Goal: Entertainment & Leisure: Browse casually

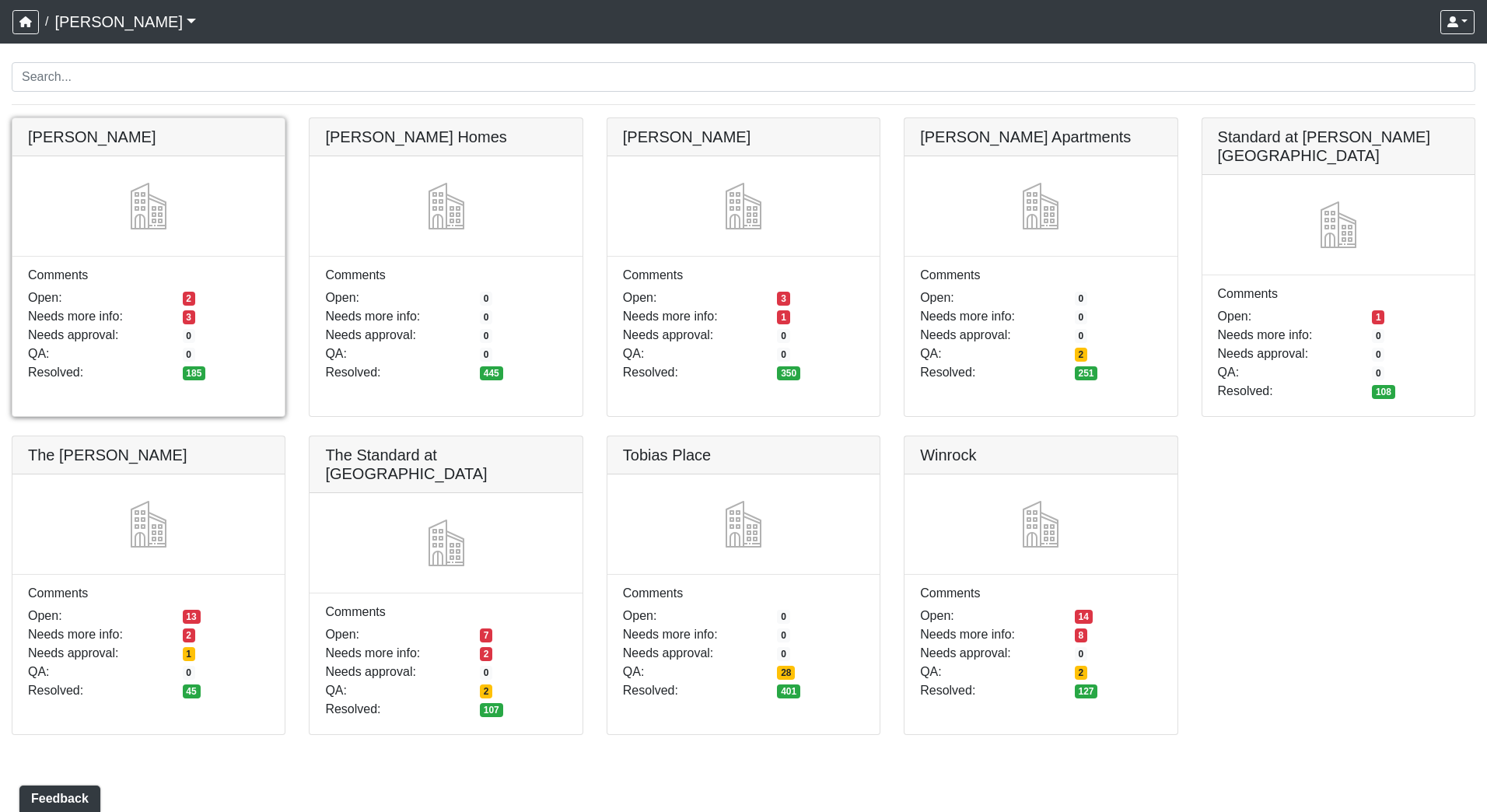
click at [135, 119] on link at bounding box center [149, 119] width 272 height 0
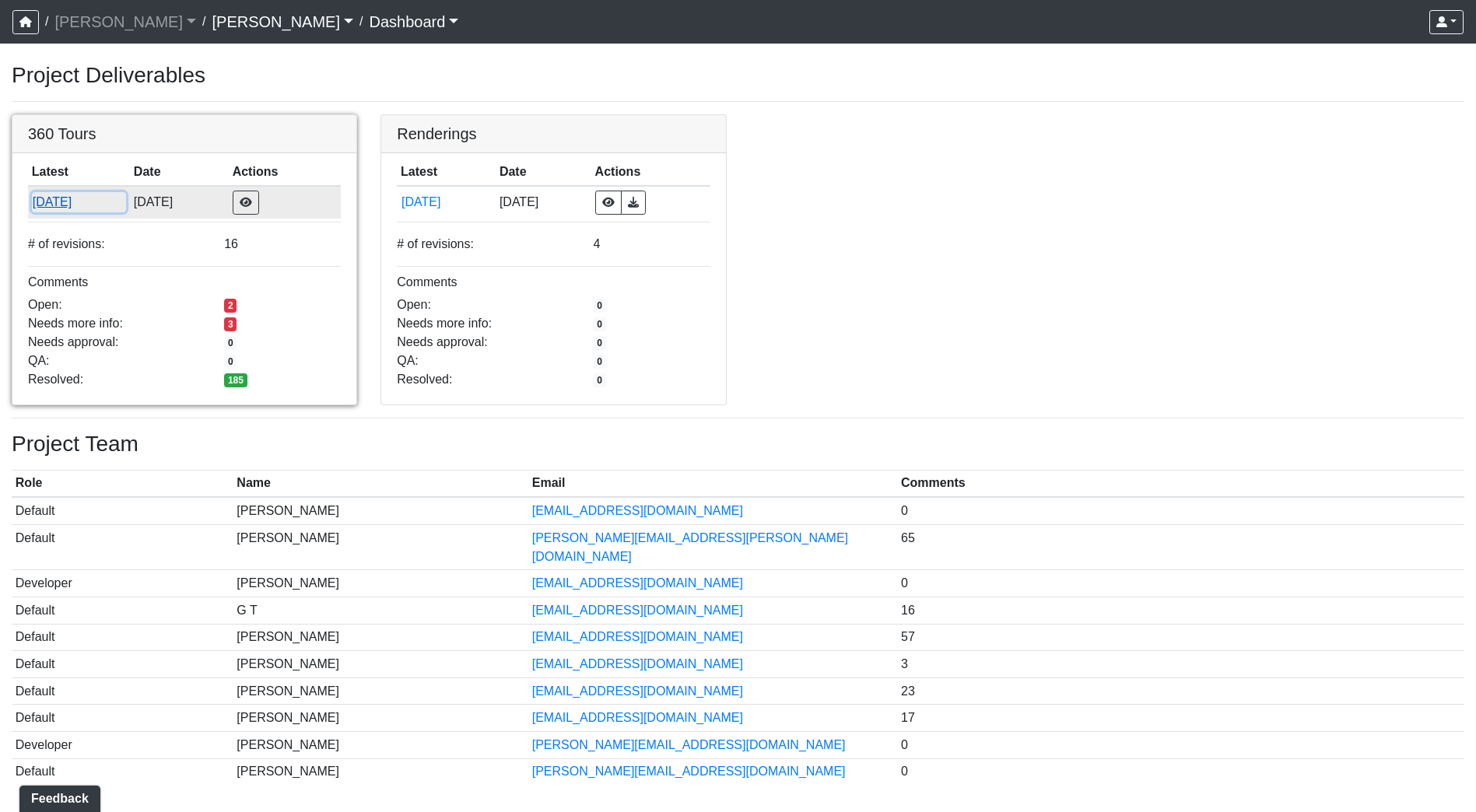
drag, startPoint x: 69, startPoint y: 213, endPoint x: 68, endPoint y: 204, distance: 9.1
click at [68, 204] on button "5/23/2025" at bounding box center [79, 202] width 94 height 21
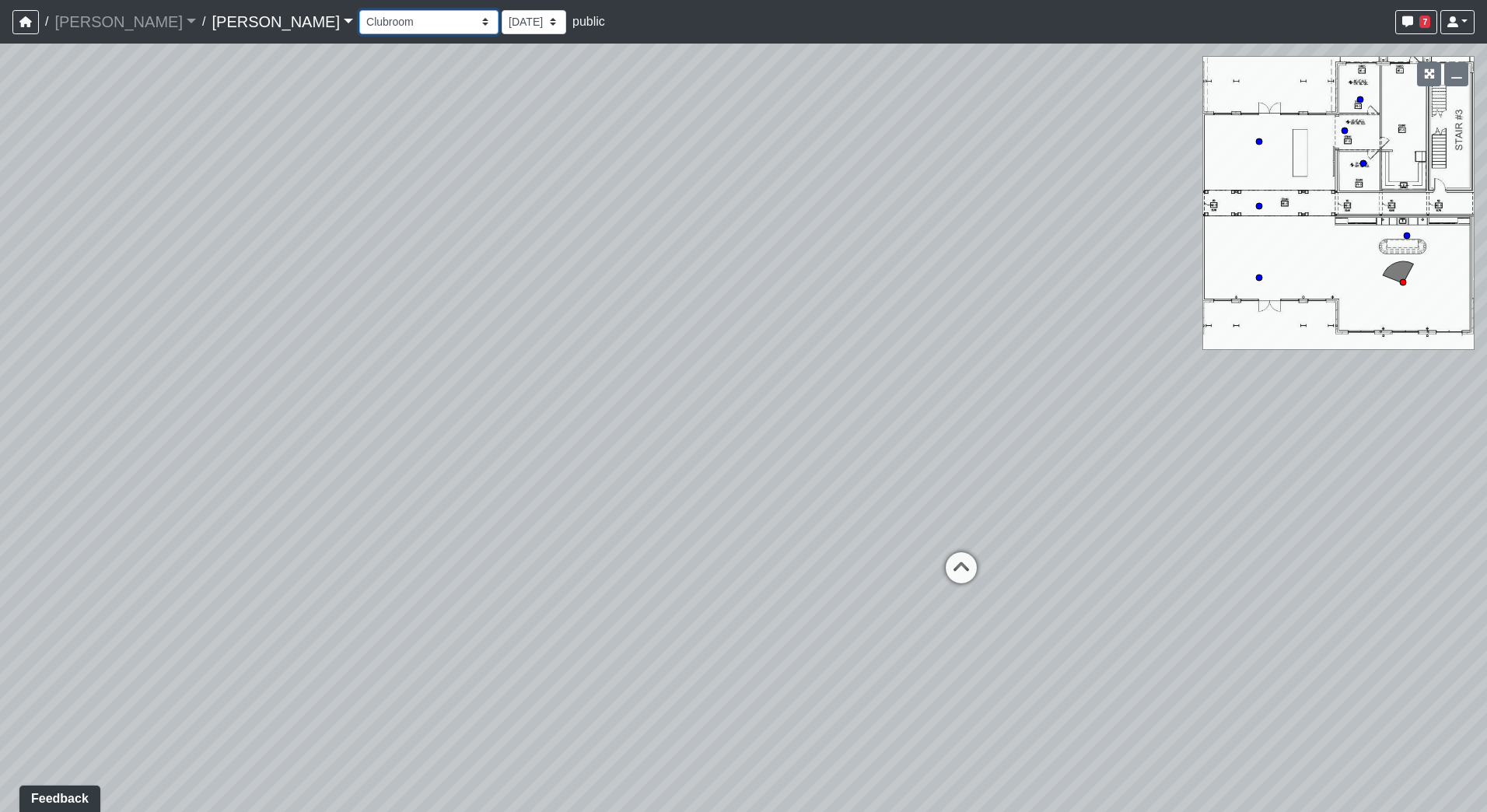
click at [360, 20] on select "Conference Room Conference Room 2 Counter Entrance Pod Pod 2 Pod Entry Carriage…" at bounding box center [429, 22] width 139 height 24
click at [360, 10] on select "Conference Room Conference Room 2 Counter Entrance Pod Pod 2 Pod Entry Carriage…" at bounding box center [429, 22] width 139 height 24
select select "[DEMOGRAPHIC_DATA]"
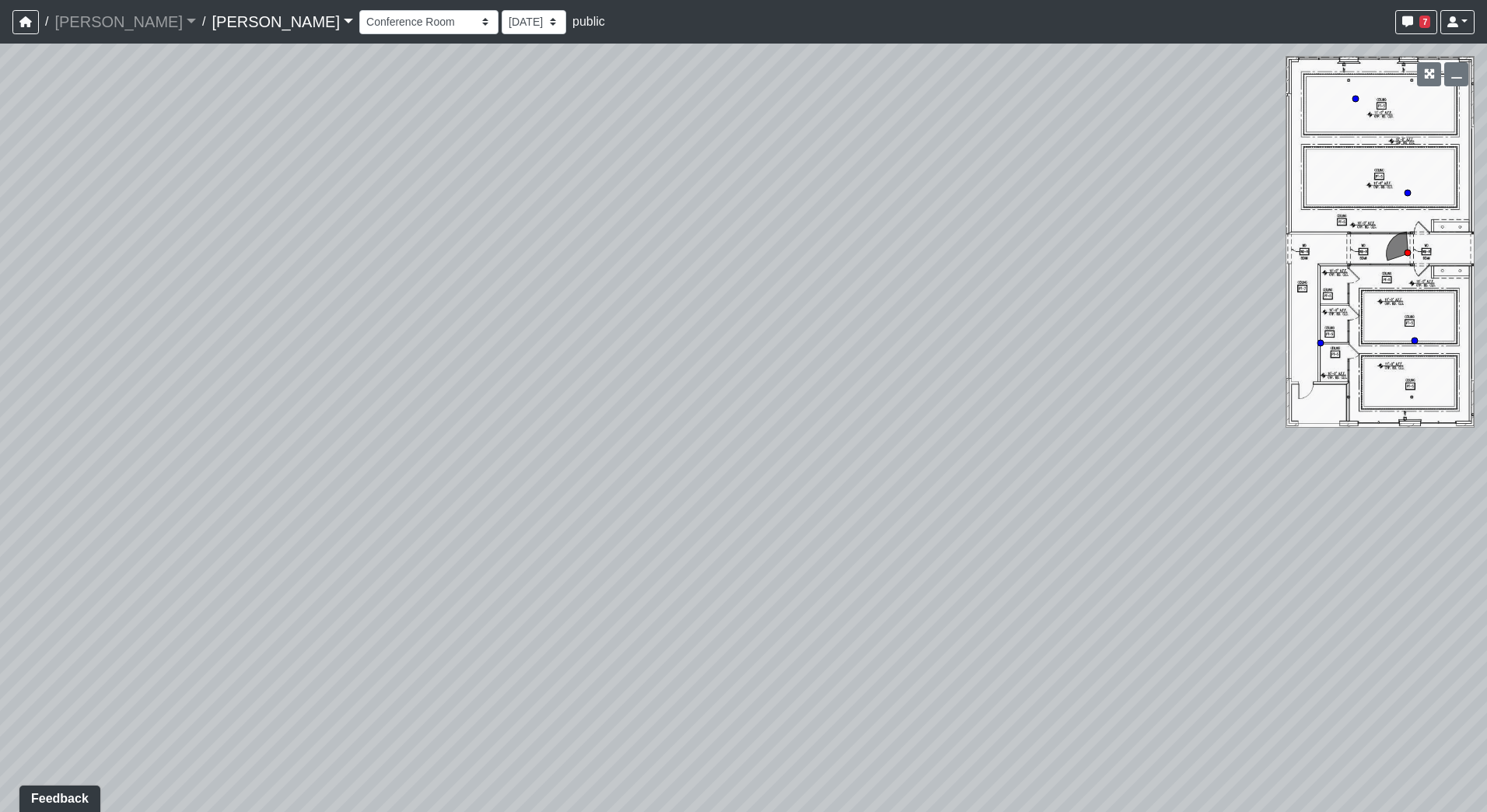
drag, startPoint x: 875, startPoint y: 503, endPoint x: 430, endPoint y: 228, distance: 523.1
click at [430, 228] on div "Loading... Lounge Loading... Clubroom Kitchen Loading... Weight Room Loading...…" at bounding box center [744, 427] width 1487 height 768
drag, startPoint x: 966, startPoint y: 626, endPoint x: 247, endPoint y: 563, distance: 721.8
click at [247, 563] on div "Loading... Lounge Loading... Clubroom Kitchen Loading... Weight Room Loading...…" at bounding box center [744, 427] width 1487 height 768
drag, startPoint x: 100, startPoint y: 526, endPoint x: 0, endPoint y: 691, distance: 192.9
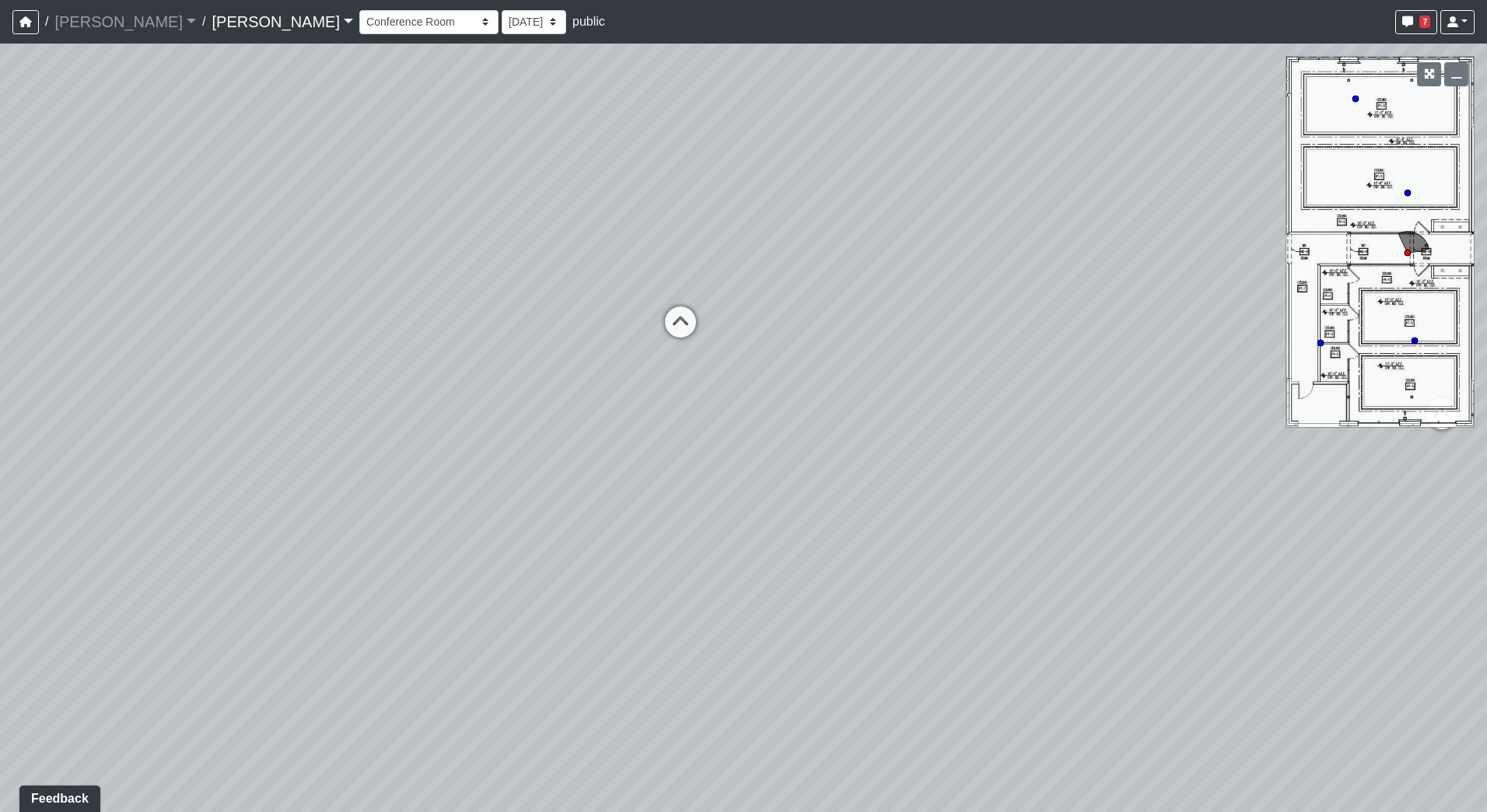
click at [0, 691] on html "/ [PERSON_NAME] [PERSON_NAME] Loading... / [PERSON_NAME] [PERSON_NAME] Loading.…" at bounding box center [744, 406] width 1487 height 812
drag, startPoint x: 730, startPoint y: 605, endPoint x: 193, endPoint y: 645, distance: 538.5
click at [193, 645] on div "Loading... Lounge Loading... Clubroom Kitchen Loading... Weight Room Loading...…" at bounding box center [744, 427] width 1487 height 768
drag, startPoint x: 1029, startPoint y: 638, endPoint x: 460, endPoint y: 632, distance: 569.0
click at [460, 632] on div "Loading... Lounge Loading... Clubroom Kitchen Loading... Weight Room Loading...…" at bounding box center [744, 427] width 1487 height 768
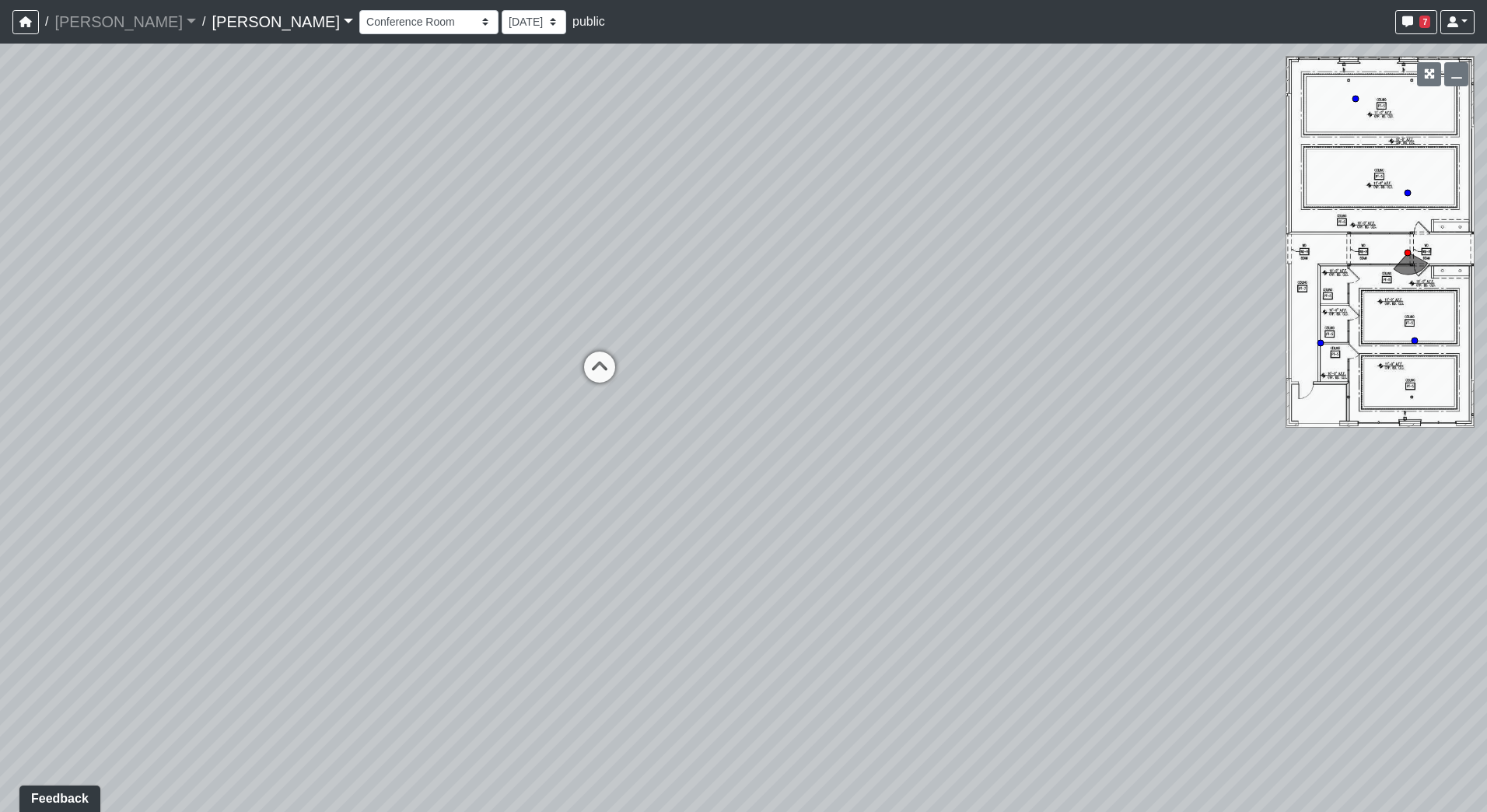
drag, startPoint x: 639, startPoint y: 562, endPoint x: 891, endPoint y: 400, distance: 299.6
click at [891, 400] on div "Loading... Lounge Loading... Clubroom Kitchen Loading... Weight Room Loading...…" at bounding box center [744, 427] width 1487 height 768
drag, startPoint x: 922, startPoint y: 317, endPoint x: 903, endPoint y: 535, distance: 218.8
click at [903, 535] on div "Loading... Lounge Loading... Clubroom Kitchen Loading... Weight Room Loading...…" at bounding box center [744, 427] width 1487 height 768
drag, startPoint x: 1024, startPoint y: 417, endPoint x: 380, endPoint y: 453, distance: 645.0
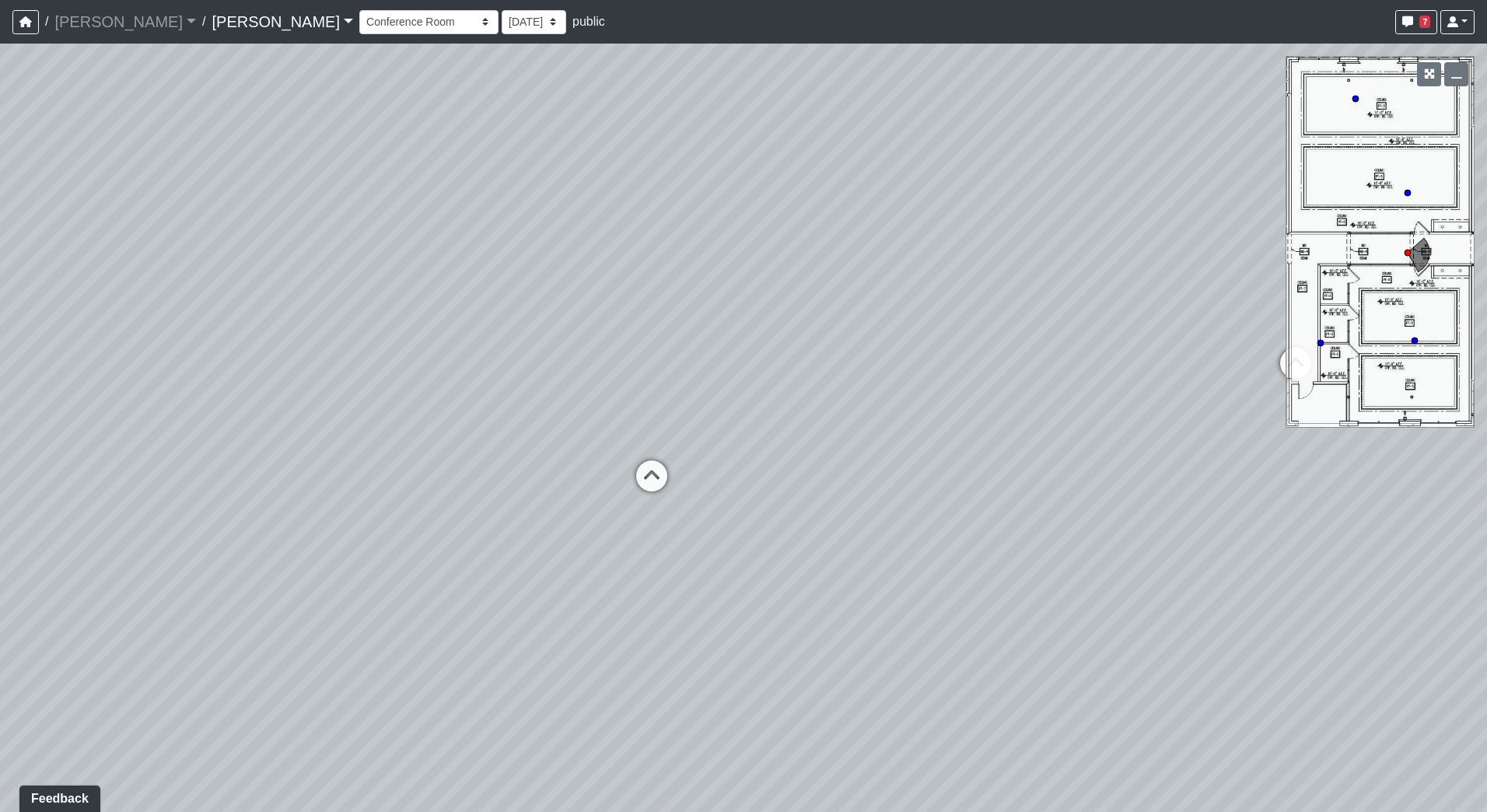
click at [380, 453] on div "Loading... Lounge Loading... Clubroom Kitchen Loading... Weight Room Loading...…" at bounding box center [744, 427] width 1487 height 768
drag, startPoint x: 195, startPoint y: 383, endPoint x: 0, endPoint y: 475, distance: 215.6
click at [0, 475] on html "/ [PERSON_NAME] [PERSON_NAME] Loading... / [PERSON_NAME] [PERSON_NAME] Loading.…" at bounding box center [744, 406] width 1487 height 812
drag, startPoint x: 1119, startPoint y: 432, endPoint x: 509, endPoint y: 288, distance: 626.8
click at [509, 288] on div "Loading... Lounge Loading... Clubroom Kitchen Loading... Weight Room Loading...…" at bounding box center [744, 427] width 1487 height 768
